Goal: Use online tool/utility: Utilize a website feature to perform a specific function

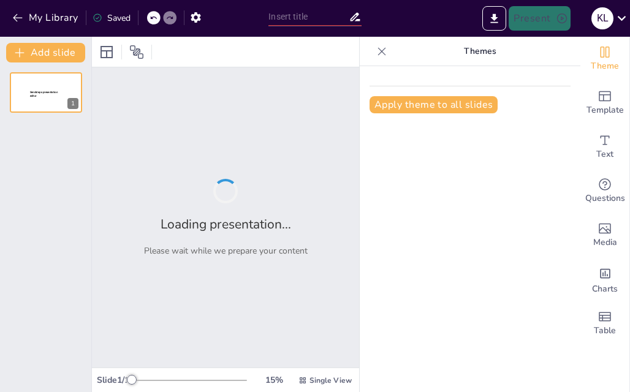
type input "Historical Overview of [DEMOGRAPHIC_DATA] Mission Among the Zeliangrong Tribes"
